Goal: Information Seeking & Learning: Check status

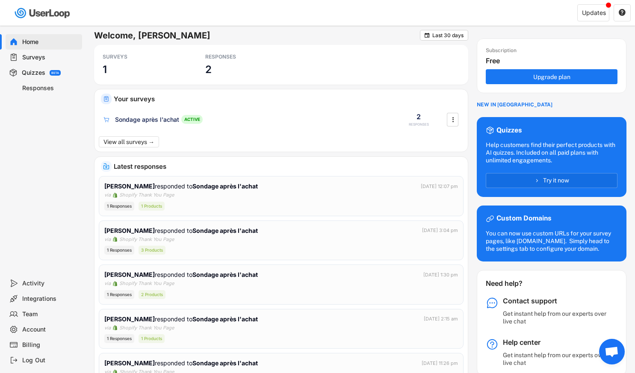
click at [46, 61] on div "Surveys" at bounding box center [50, 57] width 56 height 8
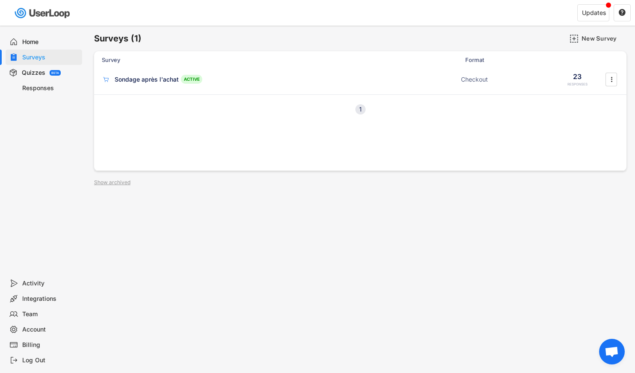
click at [362, 109] on div "1" at bounding box center [361, 110] width 10 height 6
click at [163, 82] on div "Sondage après l'achat" at bounding box center [147, 79] width 64 height 9
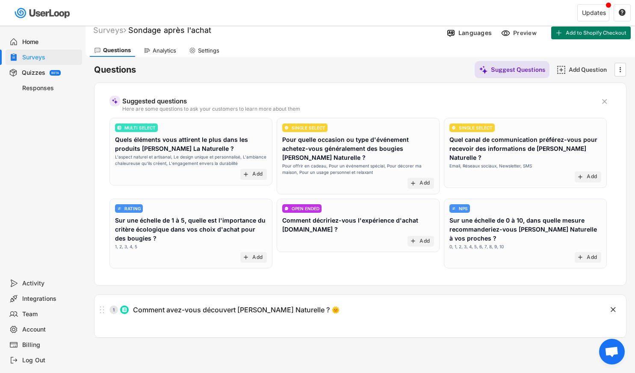
scroll to position [8, 0]
click at [39, 72] on div "Quizzes" at bounding box center [34, 73] width 24 height 8
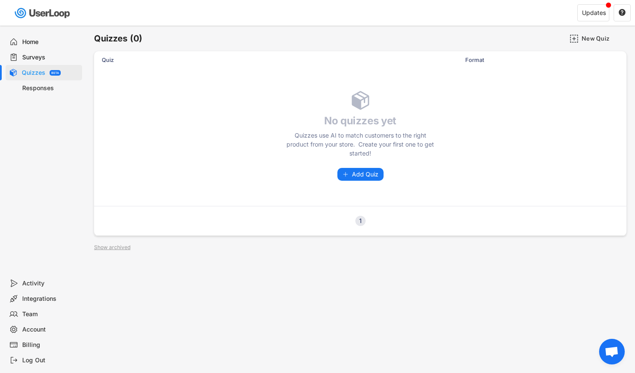
click at [39, 85] on div "Responses" at bounding box center [50, 88] width 56 height 8
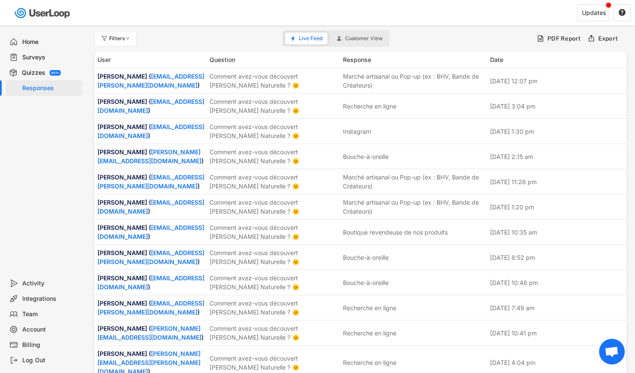
click at [46, 40] on div "Home" at bounding box center [50, 42] width 56 height 8
